Goal: Information Seeking & Learning: Learn about a topic

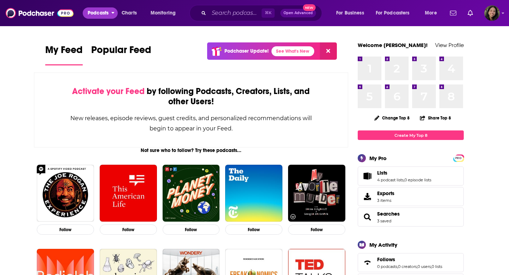
click at [104, 15] on span "Podcasts" at bounding box center [98, 13] width 21 height 10
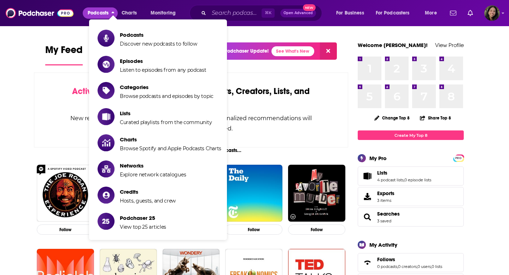
click at [104, 15] on span "Podcasts" at bounding box center [98, 13] width 21 height 10
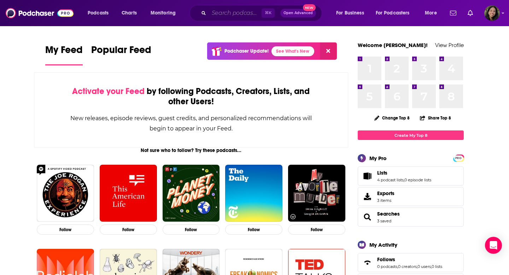
click at [243, 16] on input "Search podcasts, credits, & more..." at bounding box center [235, 12] width 53 height 11
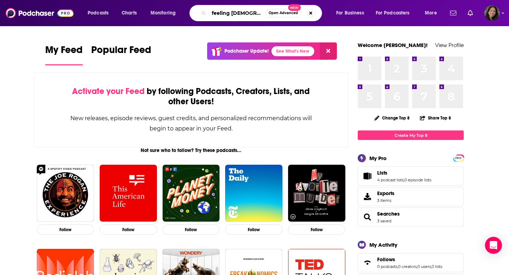
type input "feeling asian"
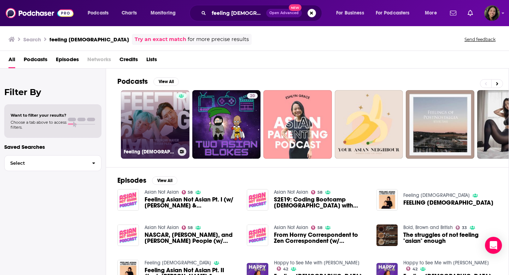
click at [162, 108] on link "Feeling Asian" at bounding box center [155, 124] width 69 height 69
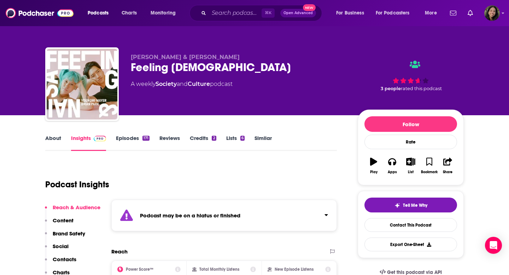
click at [175, 215] on strong "Podcast may be on a hiatus or finished" at bounding box center [190, 215] width 100 height 7
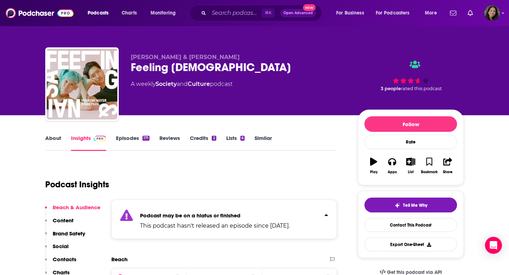
click at [175, 215] on strong "Podcast may be on a hiatus or finished" at bounding box center [190, 215] width 100 height 7
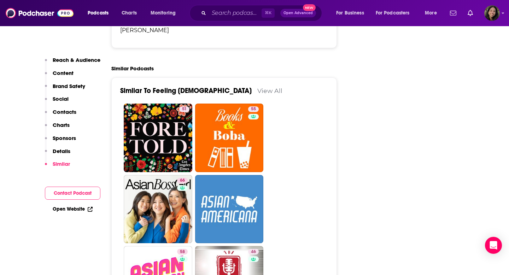
scroll to position [1238, 0]
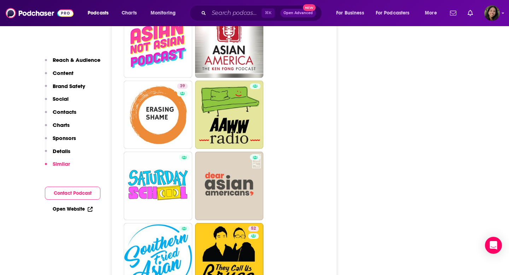
scroll to position [1493, 0]
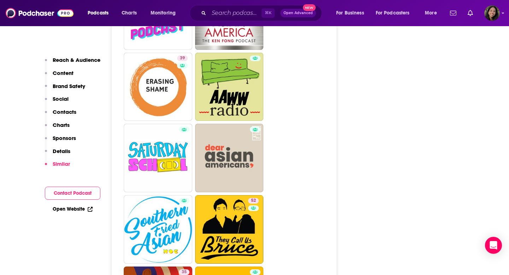
click at [296, 120] on ul "51 55 66 58 46 39 52 35 25 5 42 5 52" at bounding box center [228, 265] width 209 height 853
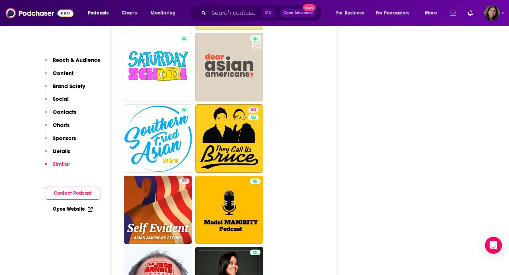
scroll to position [1604, 0]
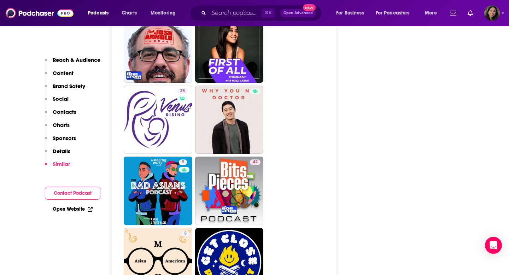
scroll to position [1822, 0]
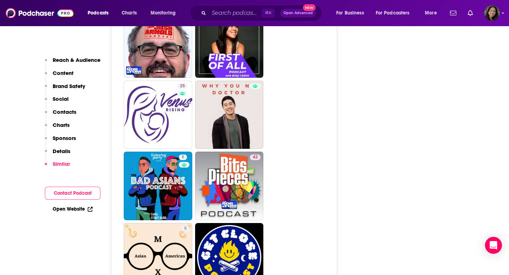
click at [377, 108] on div "Follow Rate Play Apps List Bookmark Share Tell Me Why Contact This Podcast Expo…" at bounding box center [411, 145] width 106 height 3715
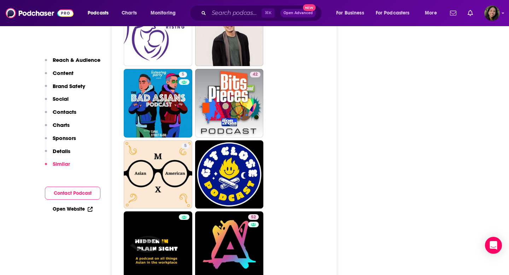
scroll to position [1914, 0]
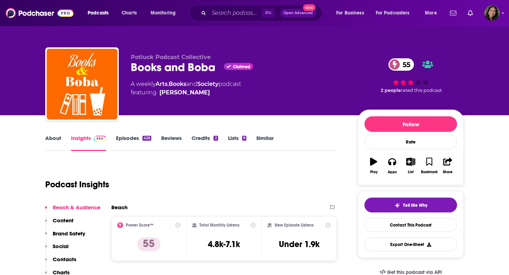
click at [49, 140] on link "About" at bounding box center [53, 143] width 16 height 16
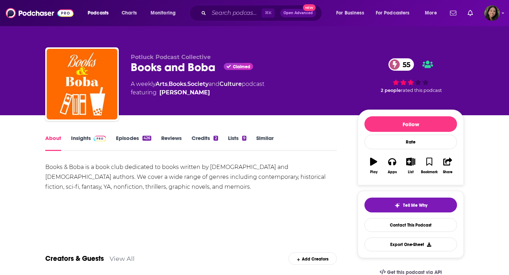
click at [128, 137] on link "Episodes 426" at bounding box center [133, 143] width 35 height 16
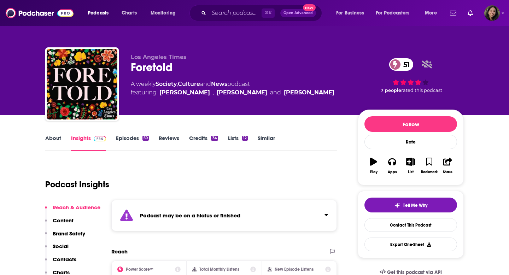
click at [259, 214] on div "Podcast may be on a hiatus or finished" at bounding box center [224, 215] width 226 height 31
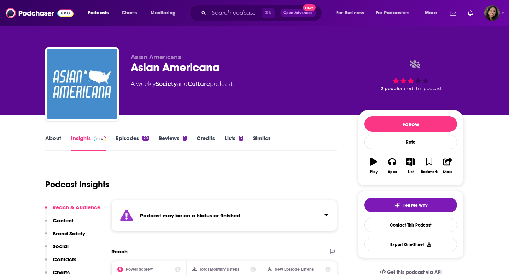
click at [281, 221] on div "Podcast may be on a hiatus or finished" at bounding box center [224, 215] width 226 height 31
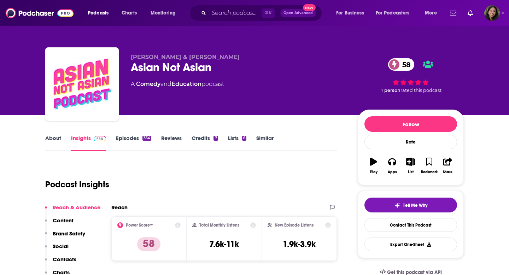
click at [57, 141] on link "About" at bounding box center [53, 143] width 16 height 16
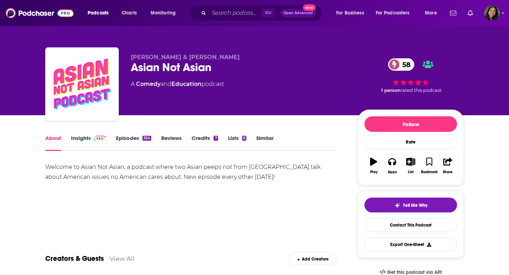
click at [84, 137] on link "Insights" at bounding box center [88, 143] width 35 height 16
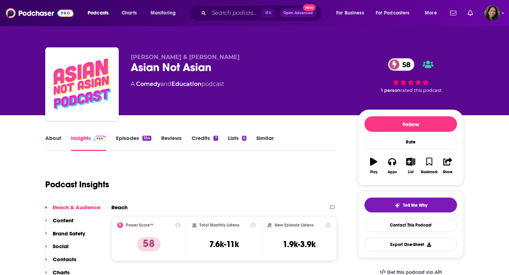
click at [117, 135] on link "Episodes 354" at bounding box center [133, 143] width 35 height 16
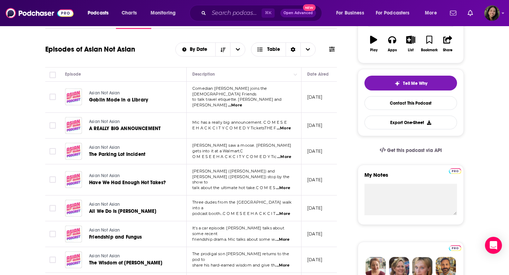
scroll to position [122, 0]
click at [281, 212] on span "...More" at bounding box center [283, 215] width 14 height 6
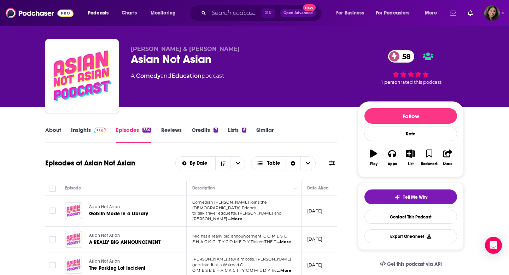
scroll to position [0, 0]
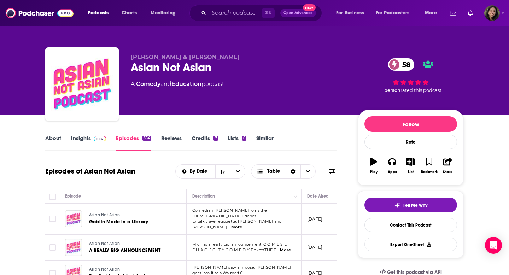
click at [282, 248] on span "...More" at bounding box center [284, 251] width 14 height 6
click at [55, 135] on link "About" at bounding box center [53, 143] width 16 height 16
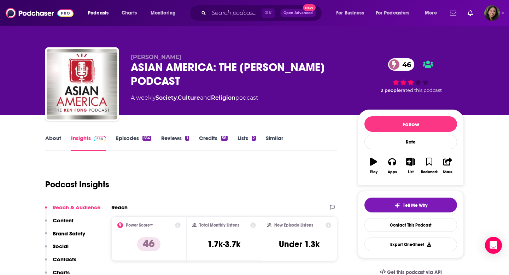
click at [123, 139] on link "Episodes 654" at bounding box center [133, 143] width 35 height 16
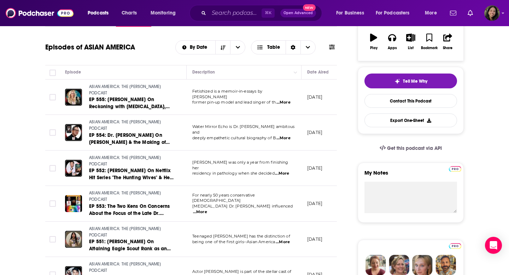
scroll to position [125, 0]
click at [288, 99] on span "...More" at bounding box center [284, 102] width 14 height 6
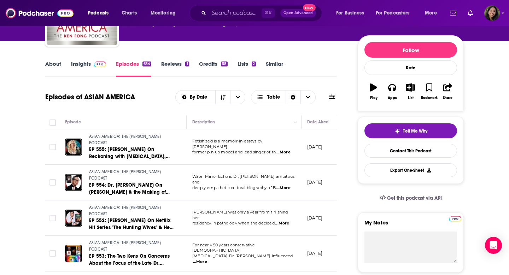
scroll to position [74, 0]
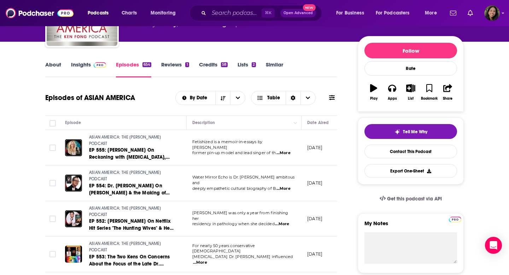
click at [51, 62] on link "About" at bounding box center [53, 69] width 16 height 16
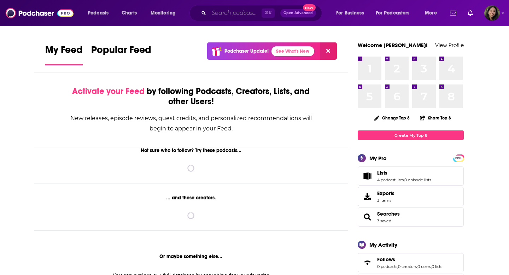
click at [228, 12] on input "Search podcasts, credits, & more..." at bounding box center [235, 12] width 53 height 11
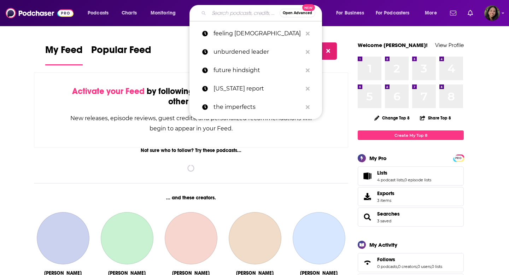
paste input "Asian American Studies"
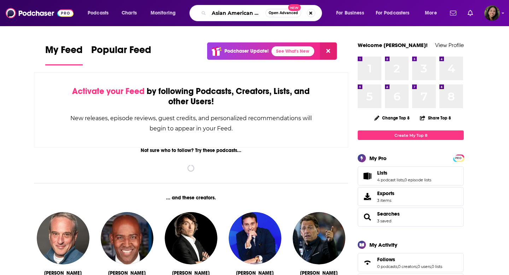
scroll to position [0, 11]
type input "Asian American Studies"
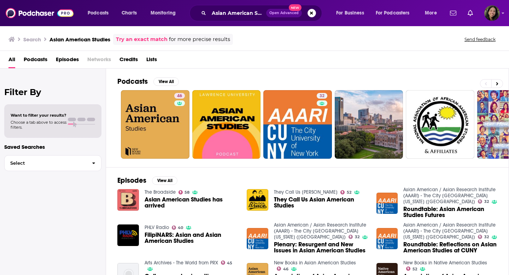
click at [294, 190] on link "They Call Us Bruce" at bounding box center [306, 192] width 64 height 6
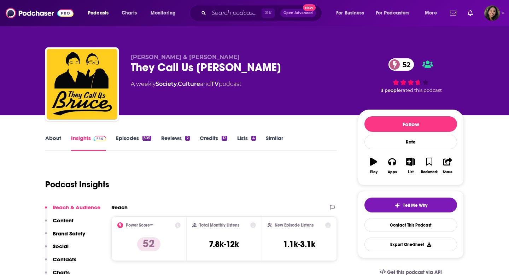
click at [56, 134] on div "About Insights Episodes 305 Reviews 2 Credits 12 Lists 4 Similar" at bounding box center [191, 142] width 292 height 17
click at [53, 137] on link "About" at bounding box center [53, 143] width 16 height 16
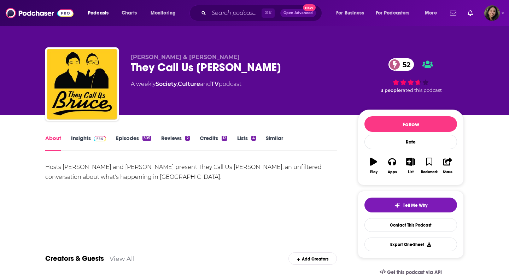
click at [133, 141] on link "Episodes 305" at bounding box center [133, 143] width 35 height 16
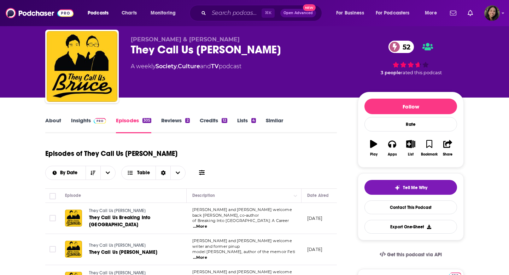
scroll to position [101, 0]
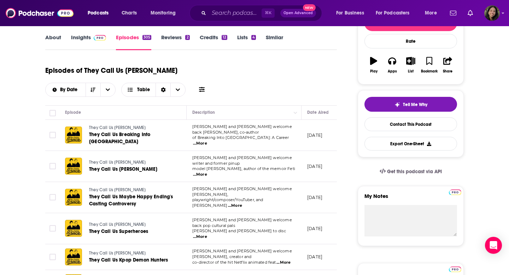
click at [207, 141] on span "...More" at bounding box center [200, 144] width 14 height 6
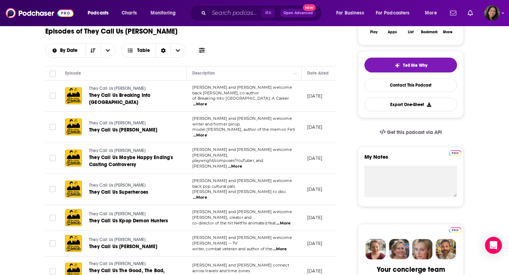
scroll to position [144, 0]
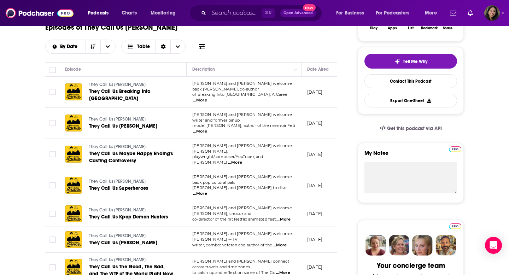
click at [285, 170] on td "Jeff and Phil welcome back pop cultural pals Rebecca Sun and Dino-Ray Ramos to …" at bounding box center [244, 185] width 115 height 31
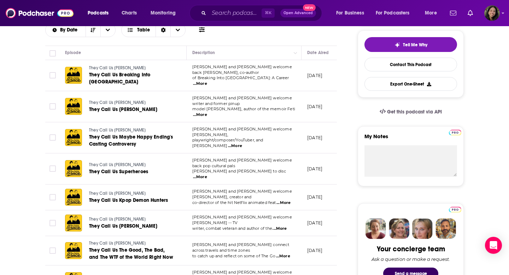
scroll to position [166, 0]
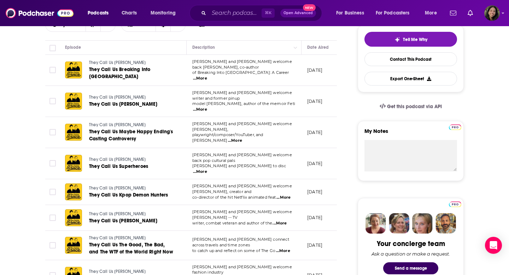
click at [285, 221] on span "...More" at bounding box center [280, 224] width 14 height 6
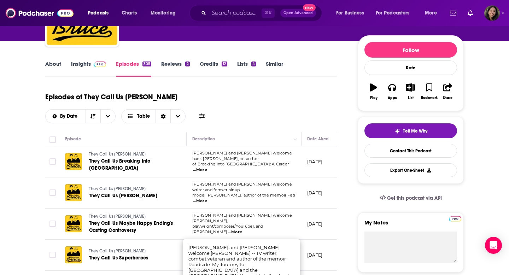
scroll to position [64, 0]
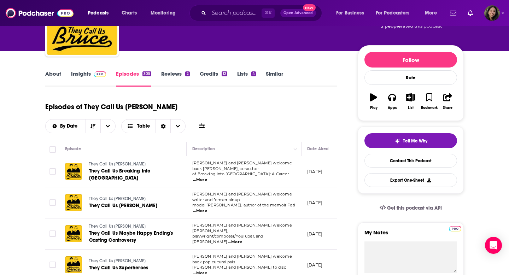
click at [81, 74] on link "Insights" at bounding box center [88, 78] width 35 height 16
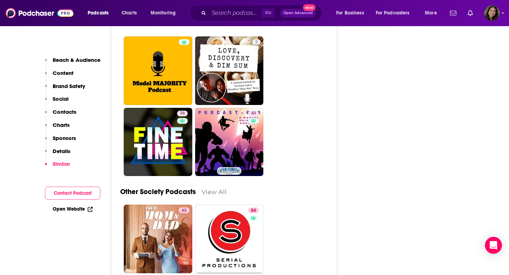
scroll to position [2027, 0]
